Goal: Task Accomplishment & Management: Manage account settings

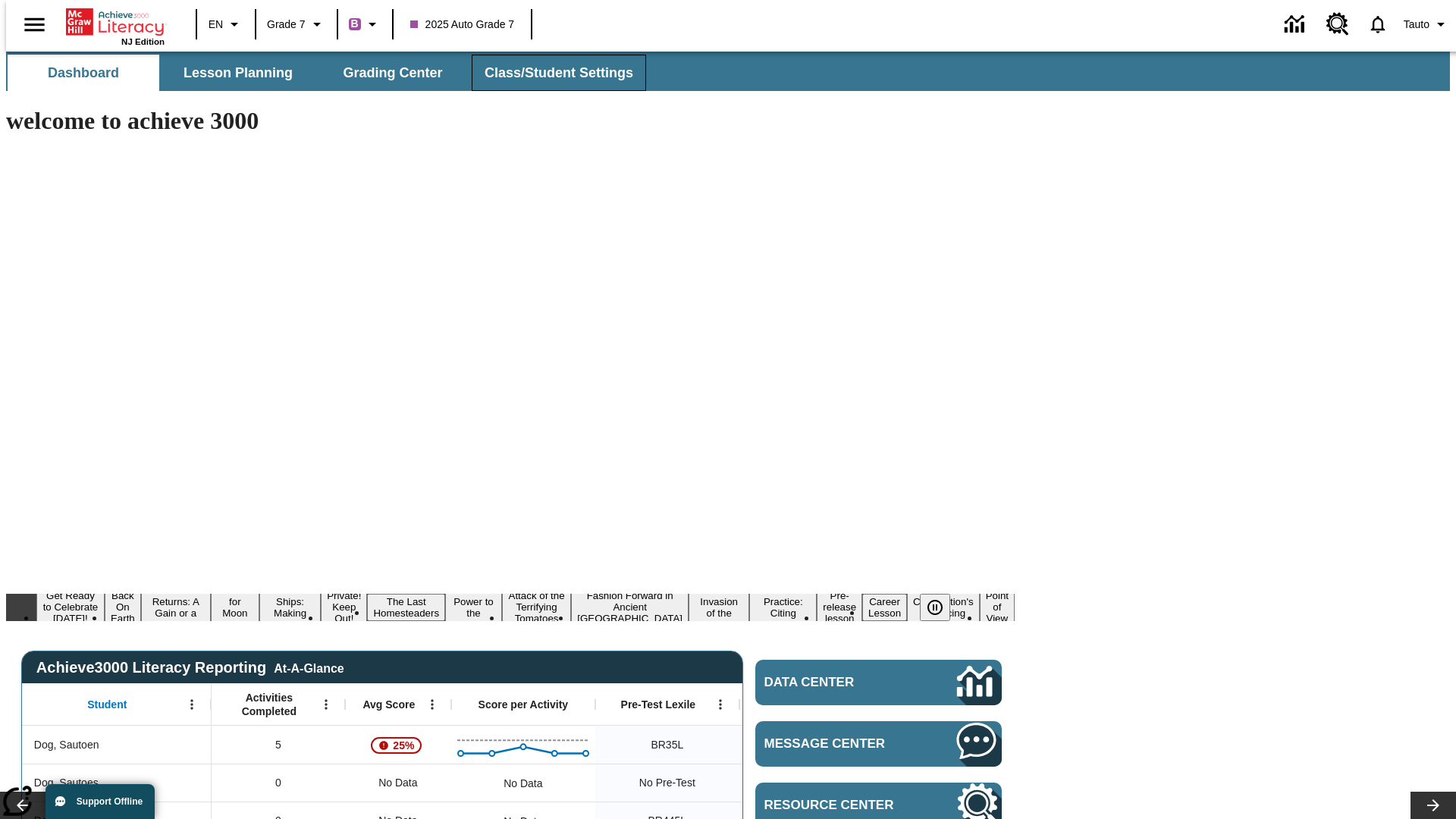
click at [550, 73] on span "Class/Student Settings" at bounding box center [559, 73] width 149 height 18
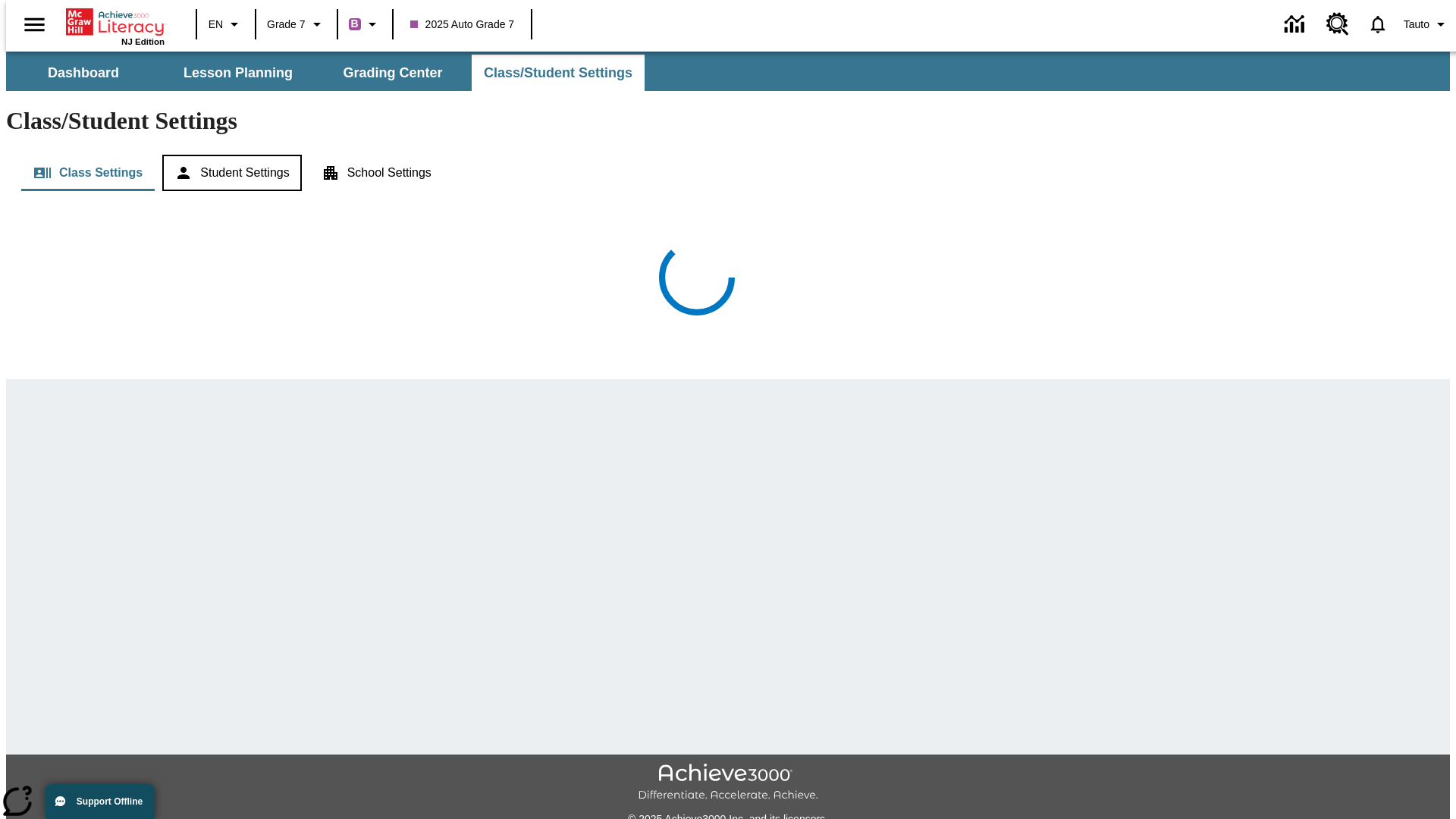
click at [228, 155] on button "Student Settings" at bounding box center [231, 172] width 139 height 36
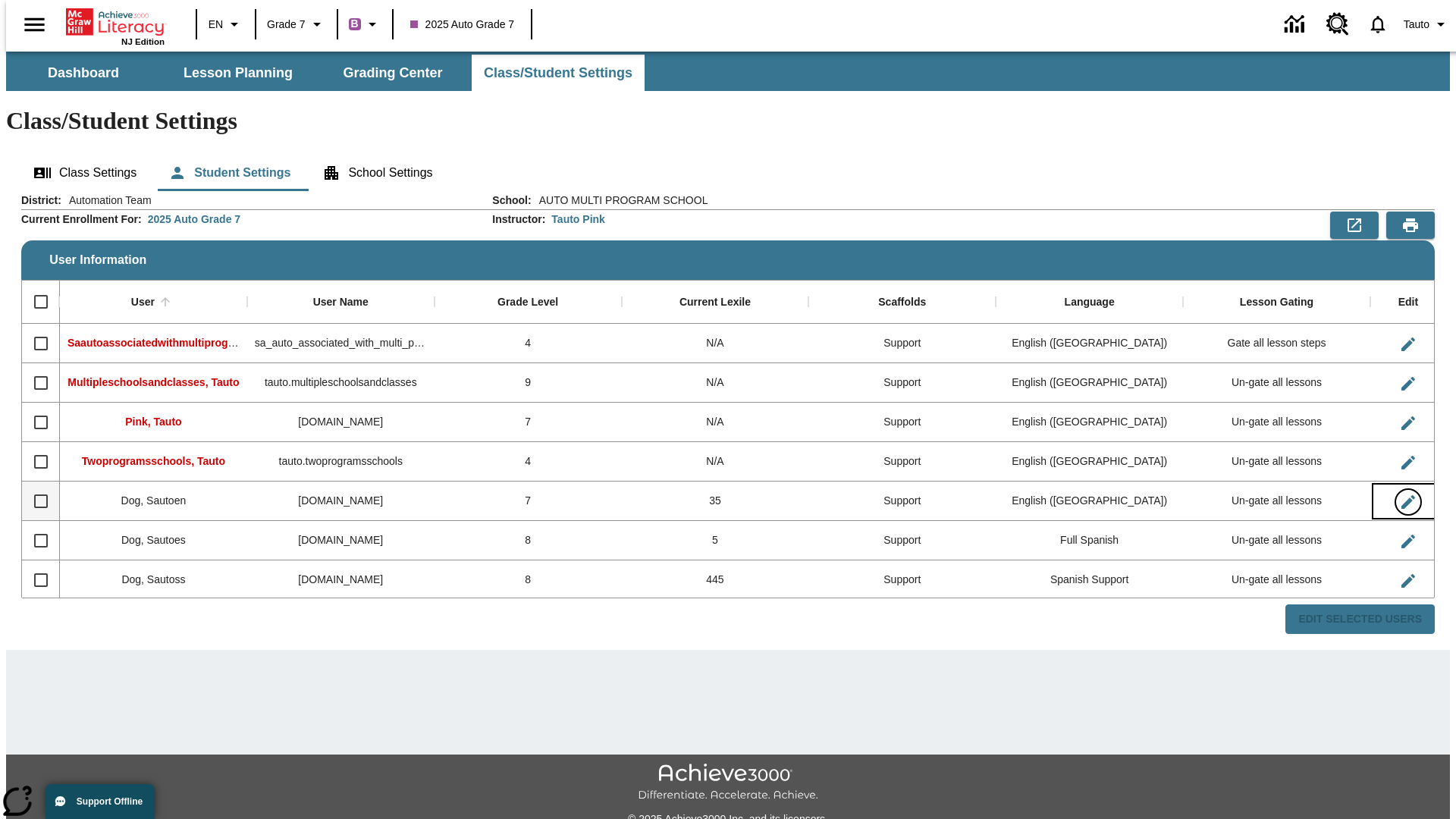
click at [1401, 495] on icon "Edit User" at bounding box center [1407, 501] width 13 height 13
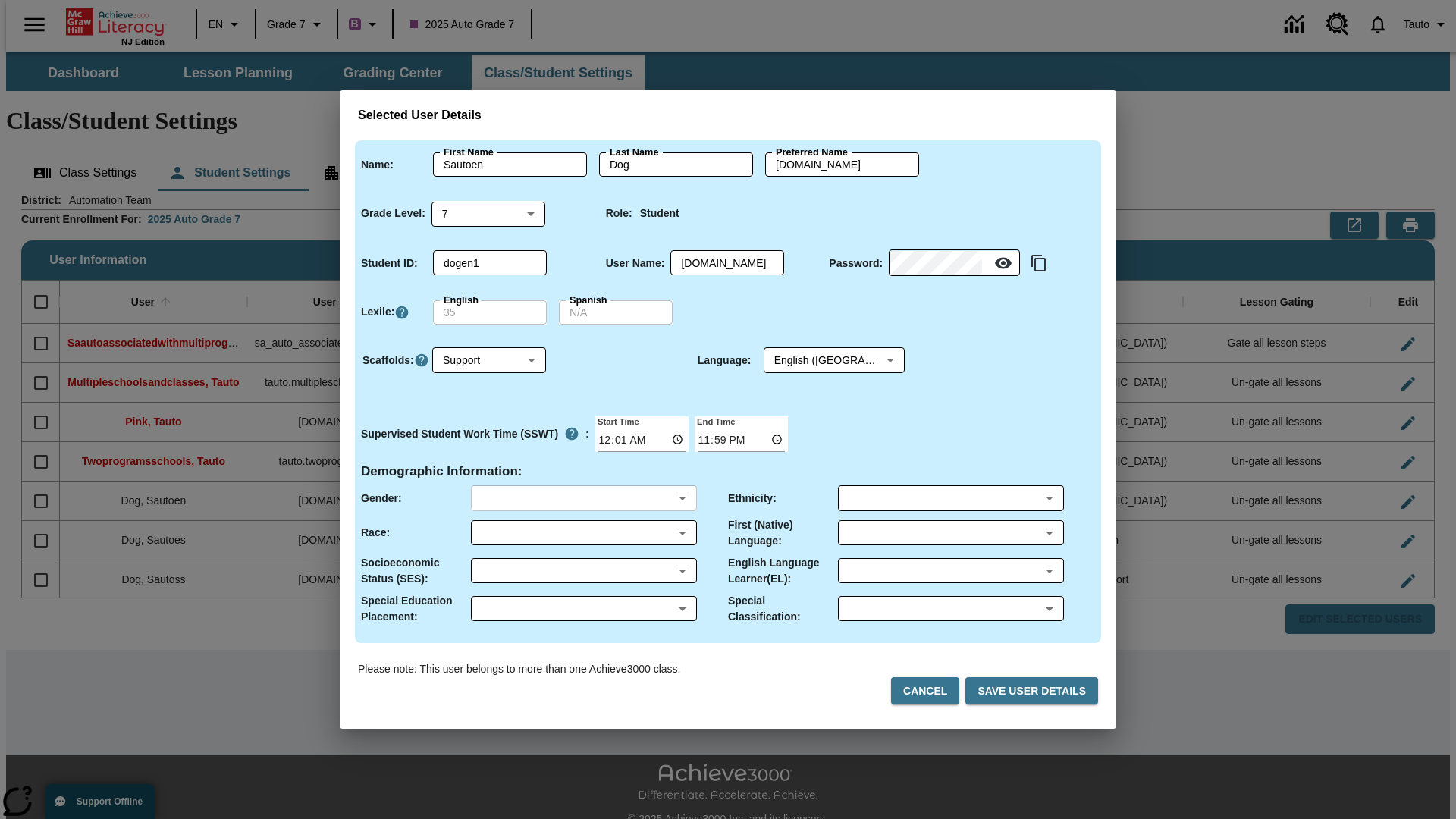
click at [583, 498] on body "Skip to main content NJ Edition EN Grade 7 B 2025 Auto Grade 7 0 Tauto Dashboar…" at bounding box center [728, 451] width 1444 height 800
click at [583, 532] on body "Skip to main content NJ Edition EN Grade 7 B 2025 Auto Grade 7 0 Tauto Dashboar…" at bounding box center [728, 451] width 1444 height 800
click at [583, 570] on body "Skip to main content NJ Edition EN Grade 7 B 2025 Auto Grade 7 0 Tauto Dashboar…" at bounding box center [728, 451] width 1444 height 800
click at [583, 608] on body "Skip to main content NJ Edition EN Grade 7 B 2025 Auto Grade 7 0 Tauto Dashboar…" at bounding box center [728, 451] width 1444 height 800
click at [950, 498] on body "Skip to main content NJ Edition EN Grade 7 B 2025 Auto Grade 7 0 Tauto Dashboar…" at bounding box center [728, 451] width 1444 height 800
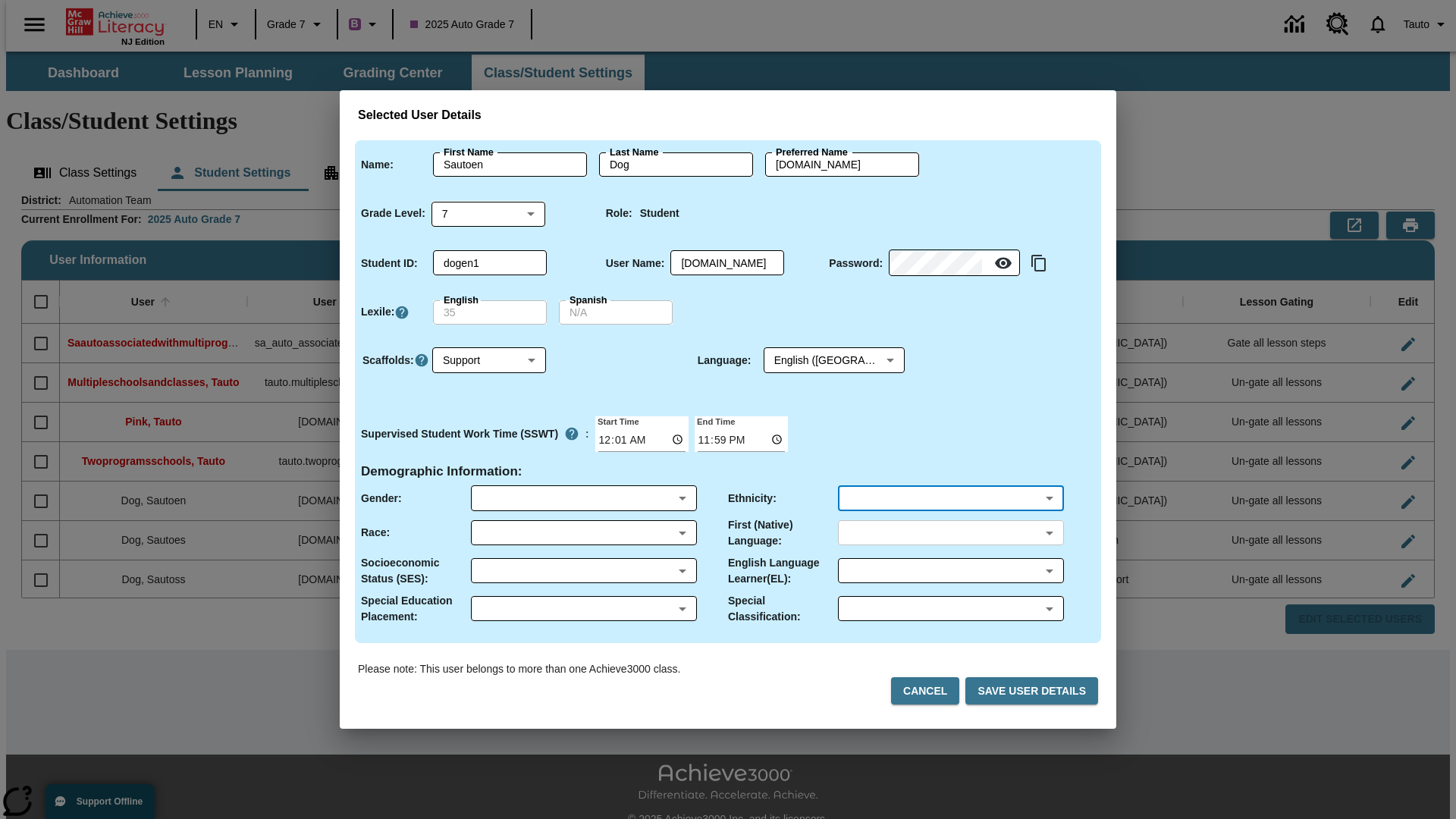
click at [950, 532] on body "Skip to main content NJ Edition EN Grade 7 B 2025 Auto Grade 7 0 Tauto Dashboar…" at bounding box center [728, 451] width 1444 height 800
click at [950, 570] on body "Skip to main content NJ Edition EN Grade 7 B 2025 Auto Grade 7 0 Tauto Dashboar…" at bounding box center [728, 451] width 1444 height 800
click at [950, 608] on body "Skip to main content NJ Edition EN Grade 7 B 2025 Auto Grade 7 0 Tauto Dashboar…" at bounding box center [728, 451] width 1444 height 800
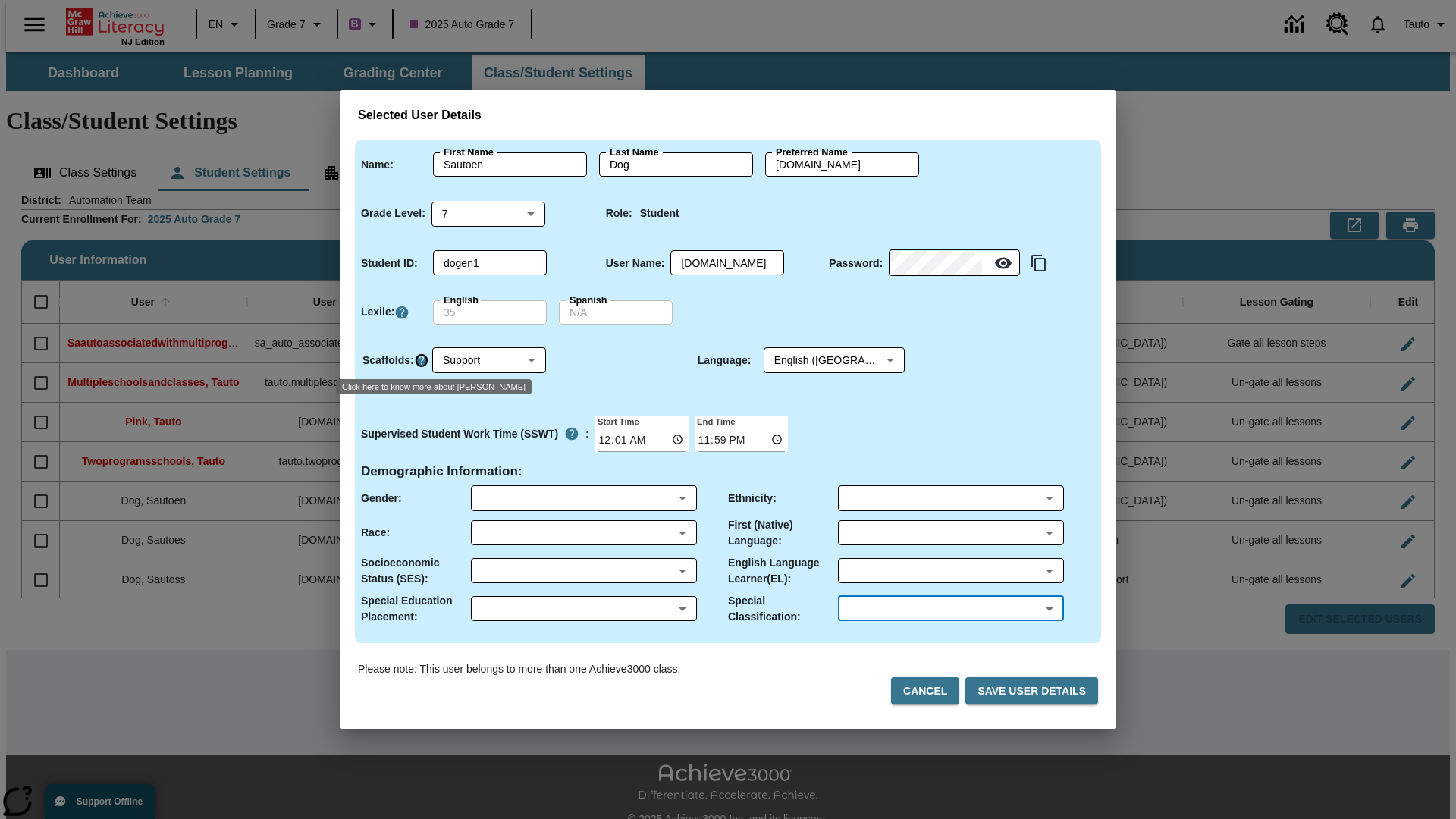
click at [421, 360] on icon "Click here to know more about Scaffolds" at bounding box center [421, 360] width 15 height 15
